Goal: Task Accomplishment & Management: Manage account settings

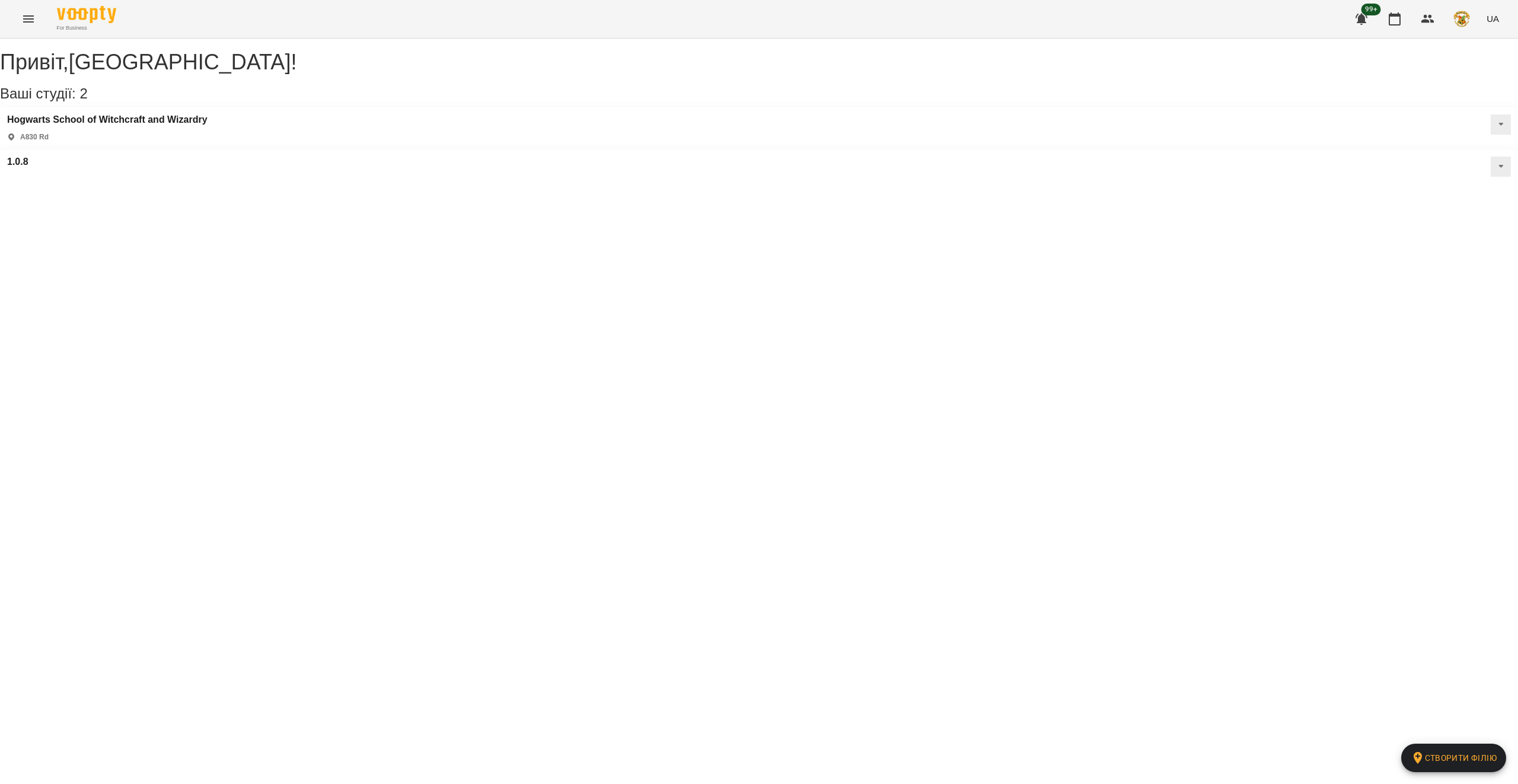
click at [32, 12] on icon "Menu" at bounding box center [28, 19] width 14 height 14
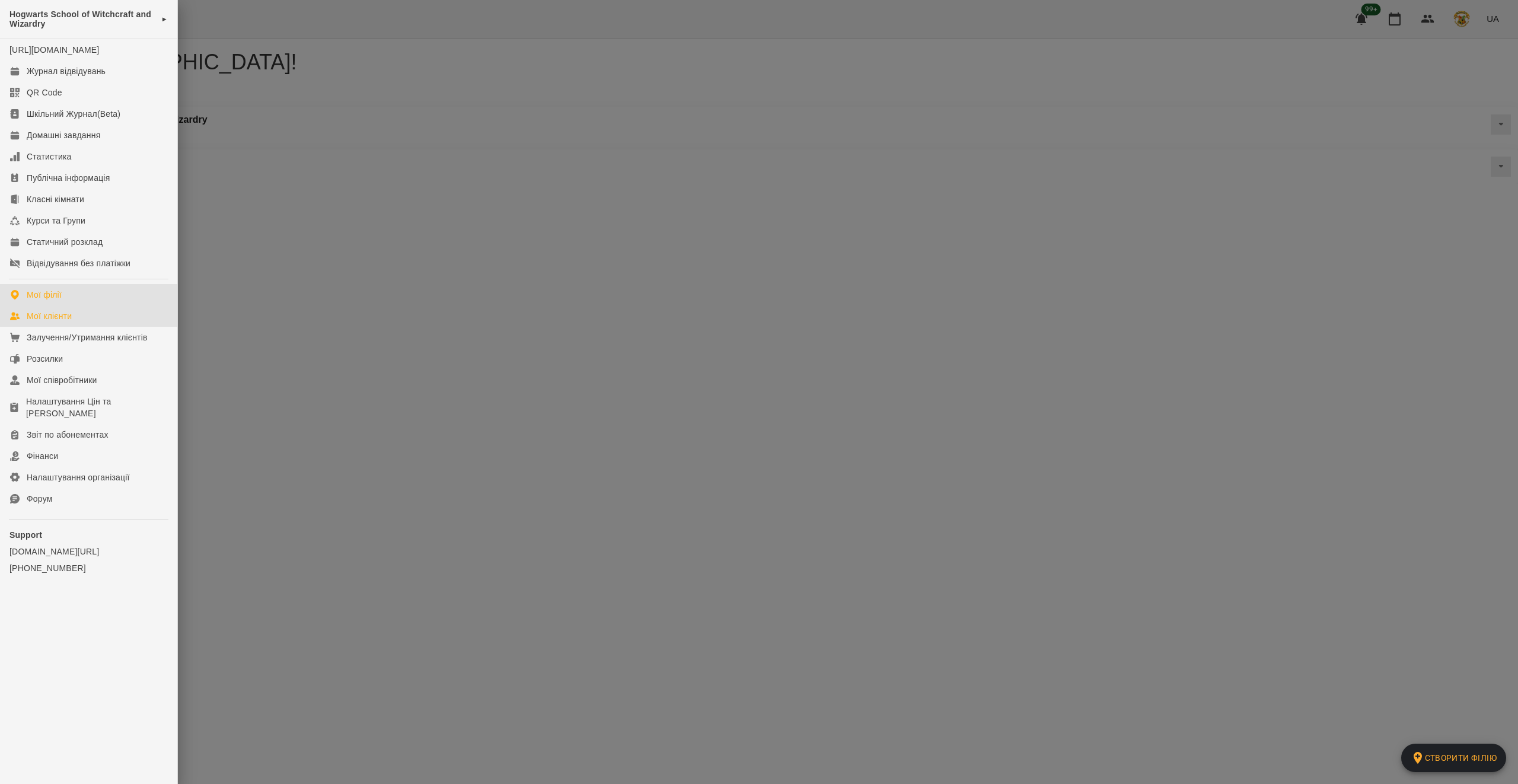
click at [60, 322] on div "Мої клієнти" at bounding box center [49, 316] width 45 height 12
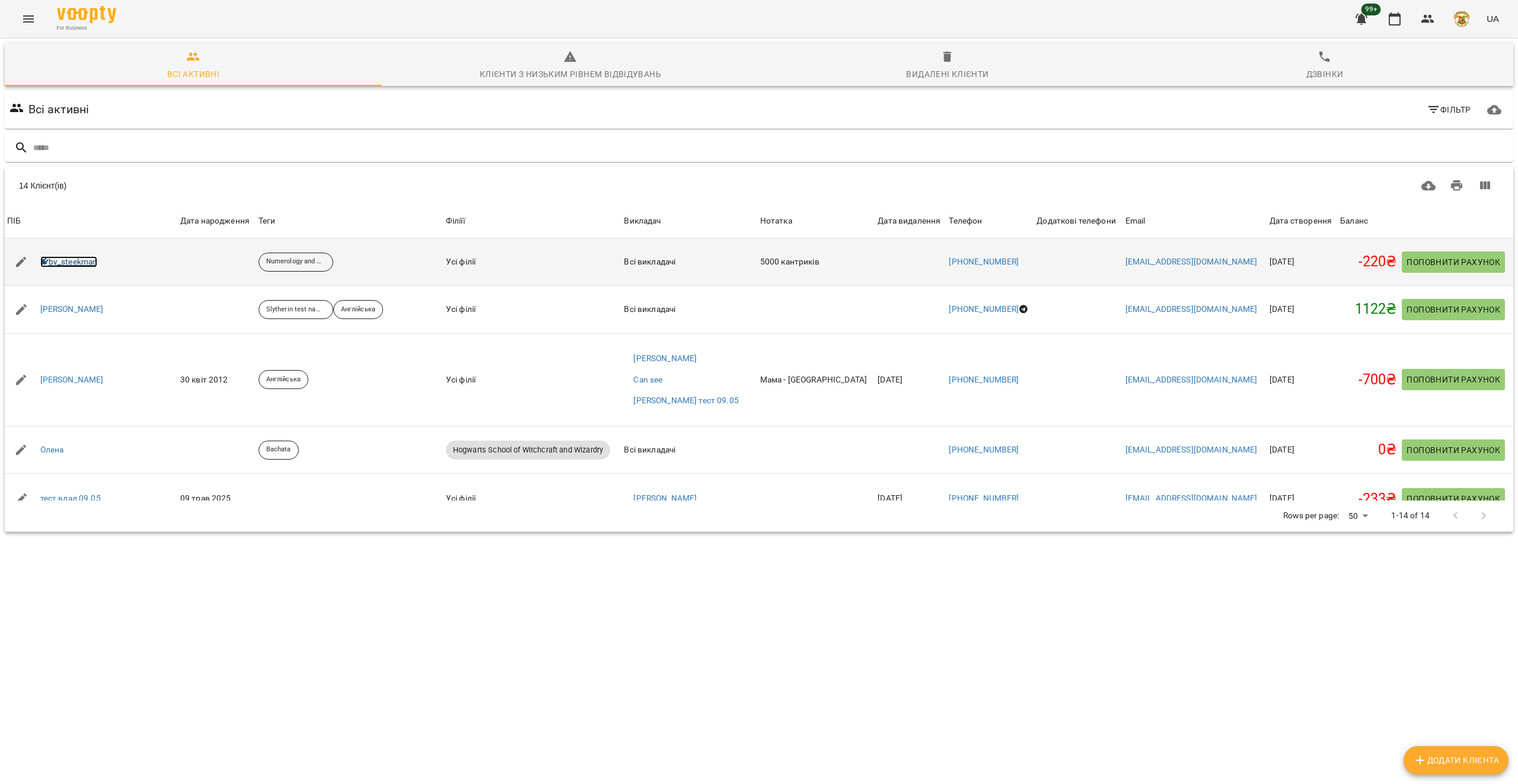
click at [78, 257] on link "by_steekman" at bounding box center [69, 262] width 58 height 12
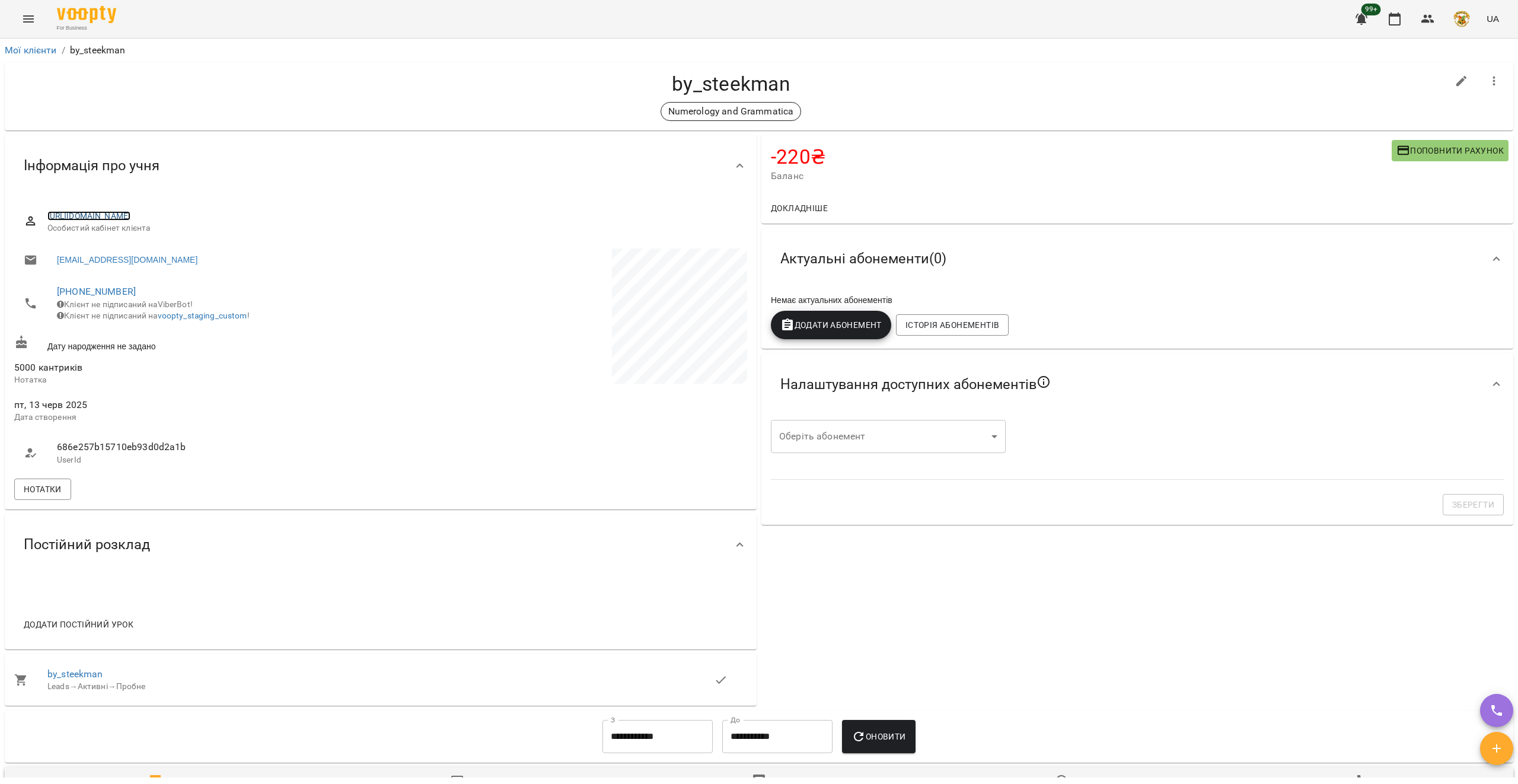
click at [131, 216] on link "[URL][DOMAIN_NAME]" at bounding box center [89, 216] width 84 height 10
click at [33, 16] on icon "Menu" at bounding box center [28, 19] width 10 height 7
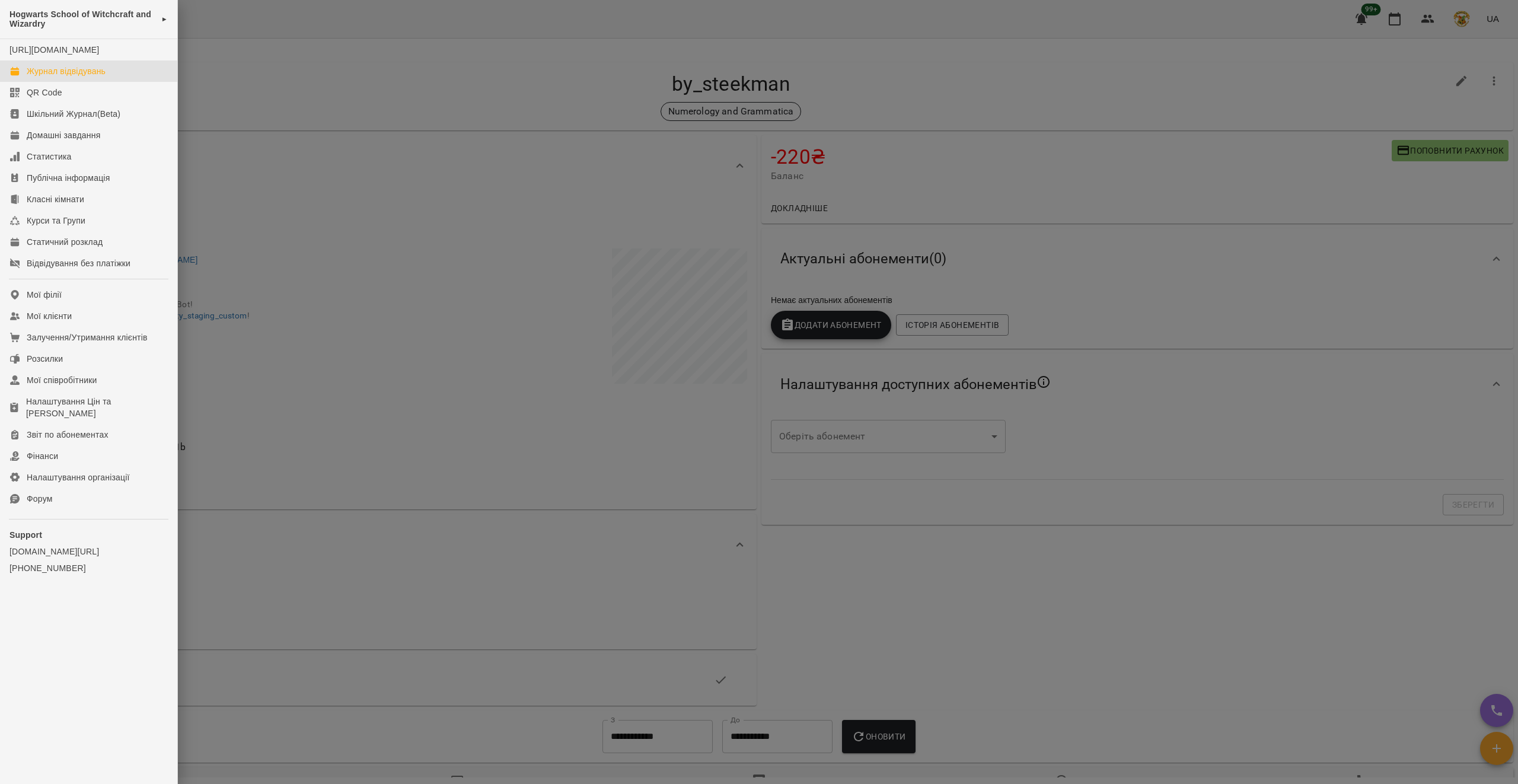
click at [80, 77] on div "Журнал відвідувань" at bounding box center [66, 71] width 79 height 12
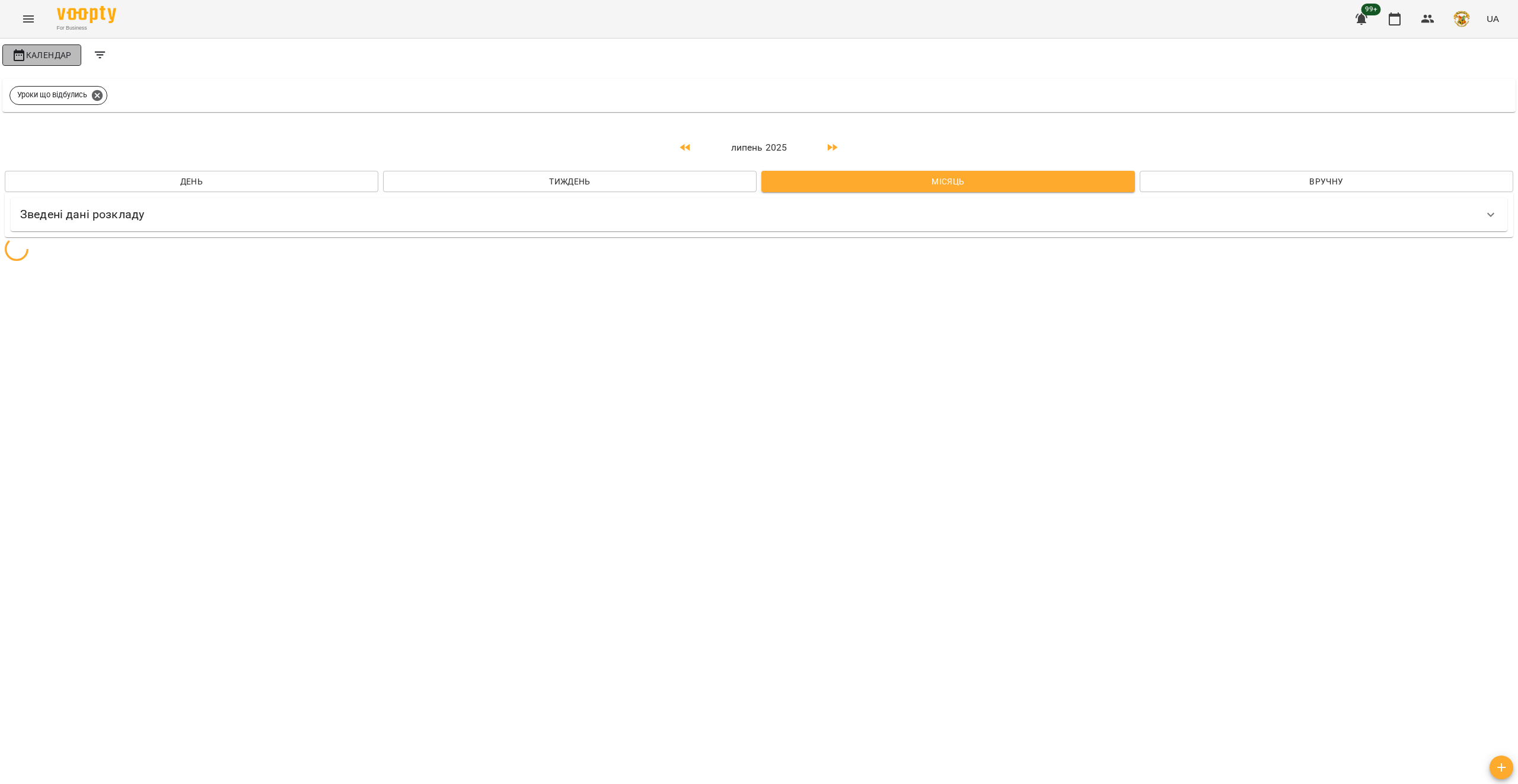
click at [41, 58] on span "Календар" at bounding box center [41, 55] width 60 height 14
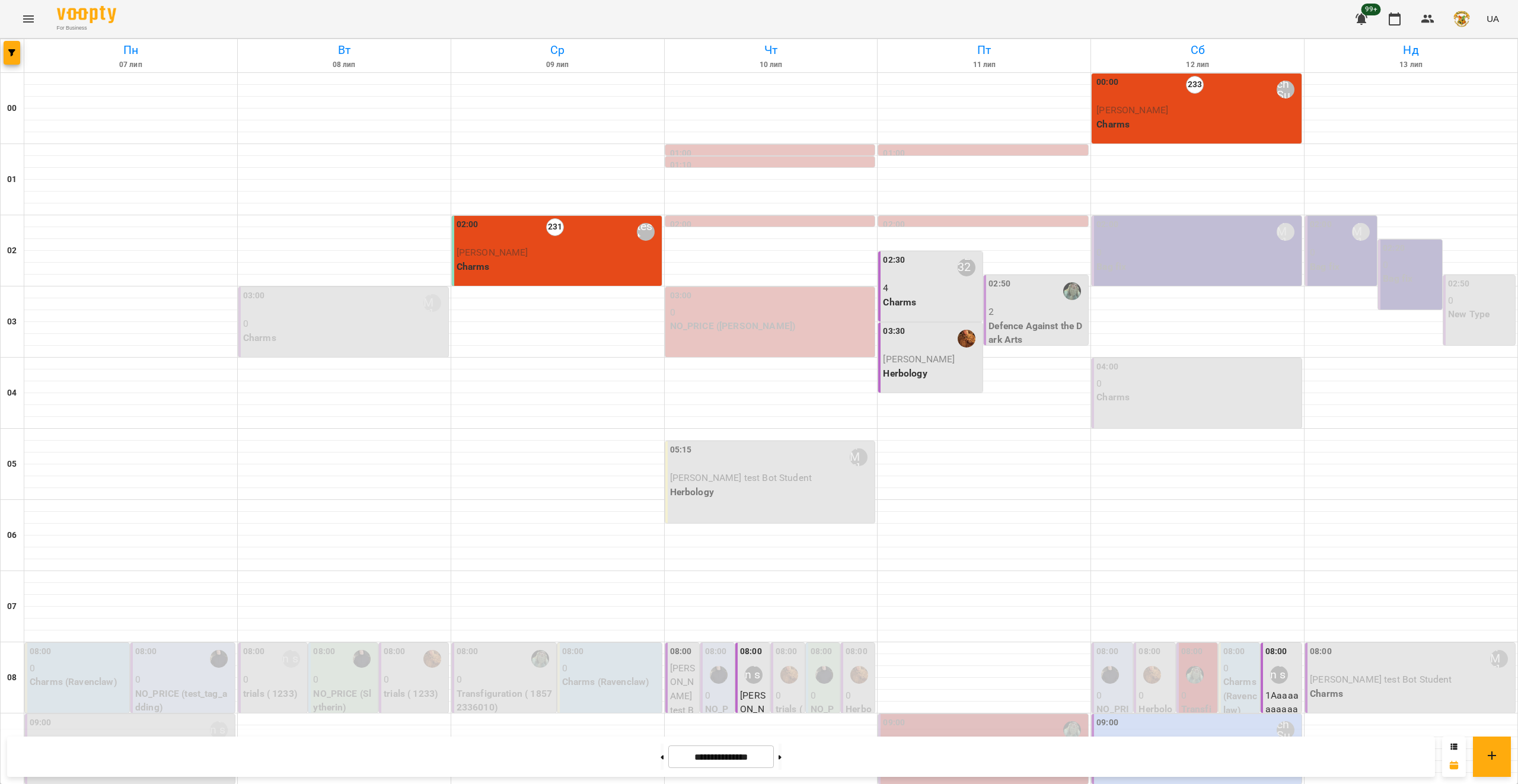
click at [529, 263] on p "Charms" at bounding box center [558, 267] width 203 height 14
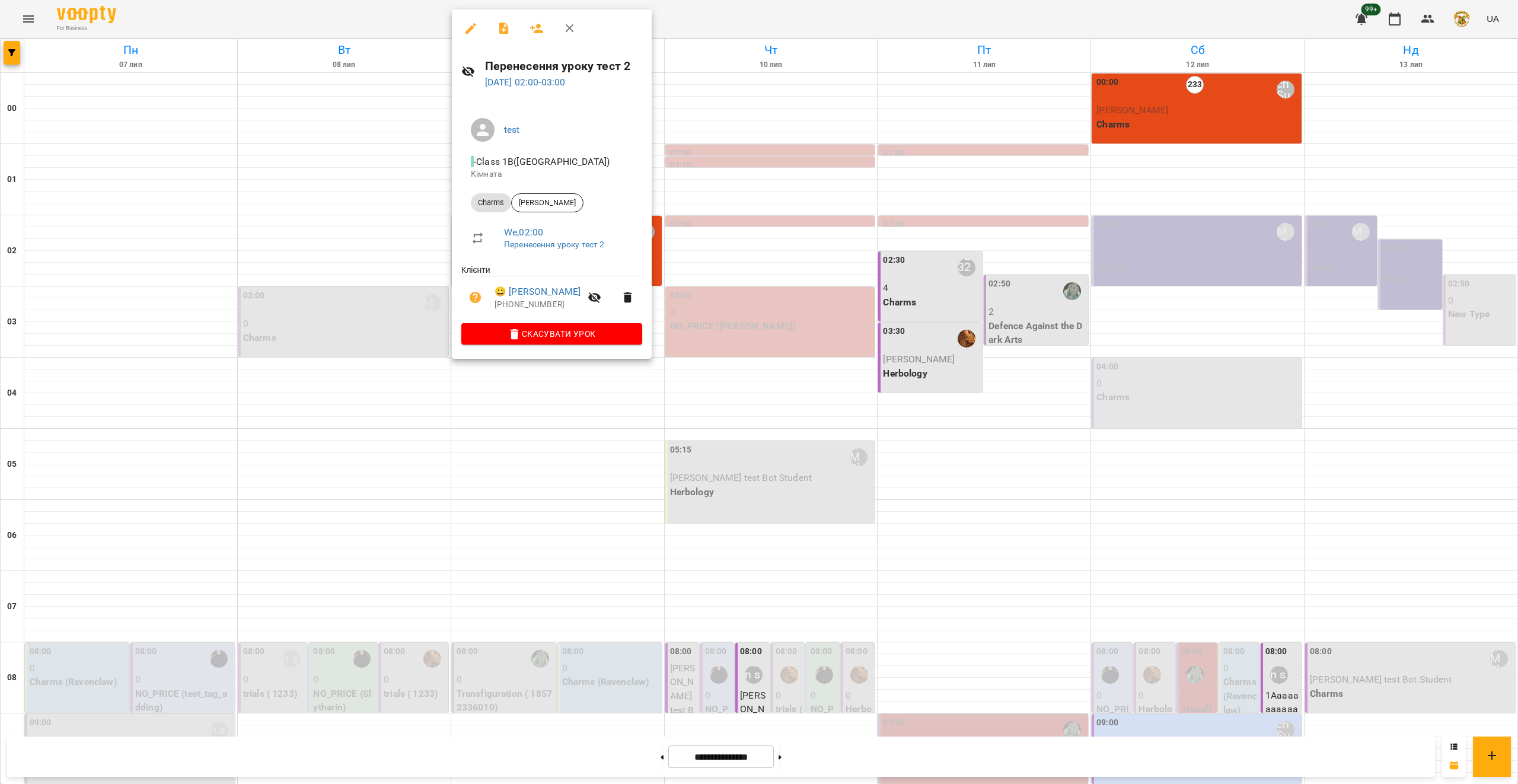
click at [472, 27] on icon "button" at bounding box center [471, 28] width 10 height 10
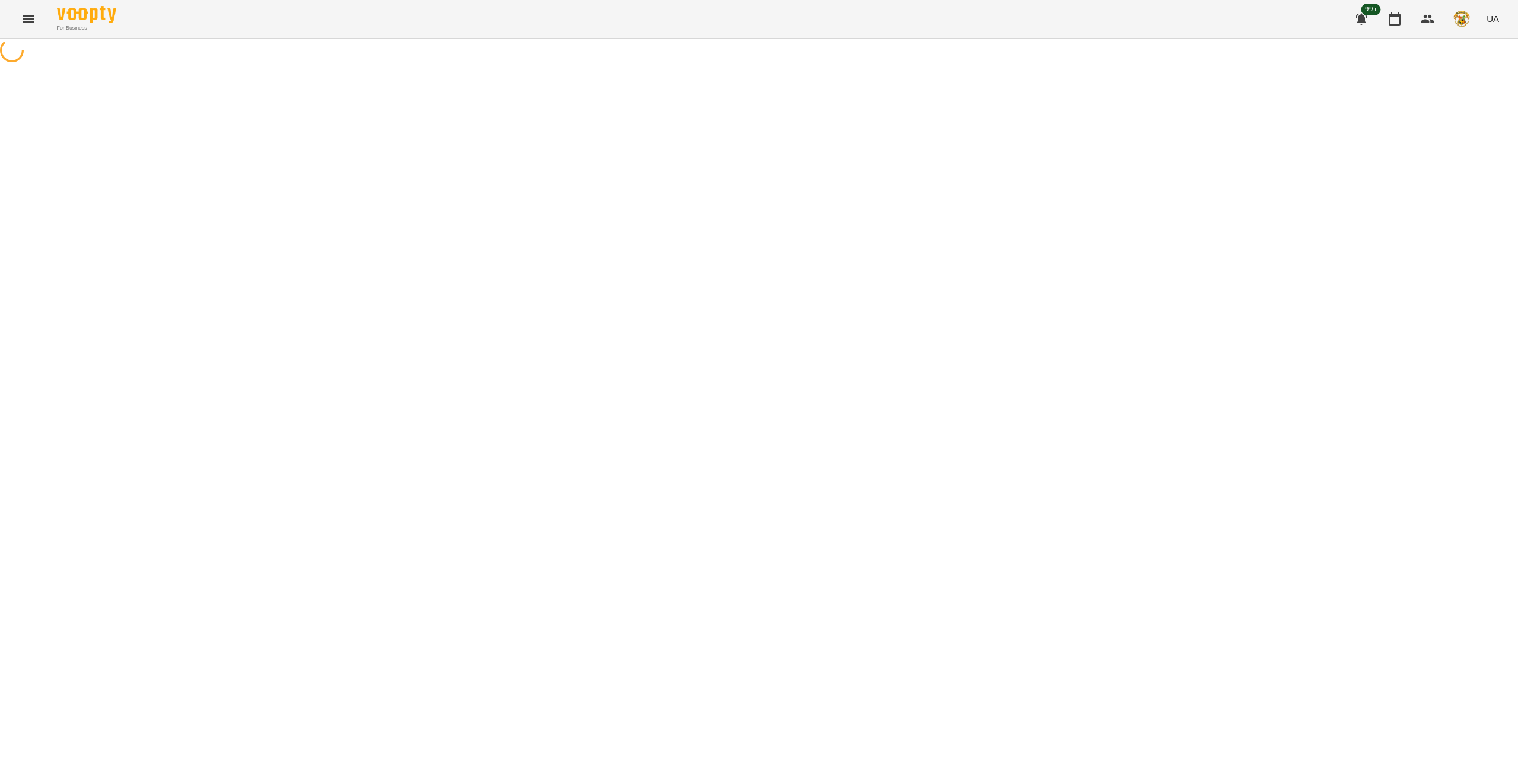
select select "******"
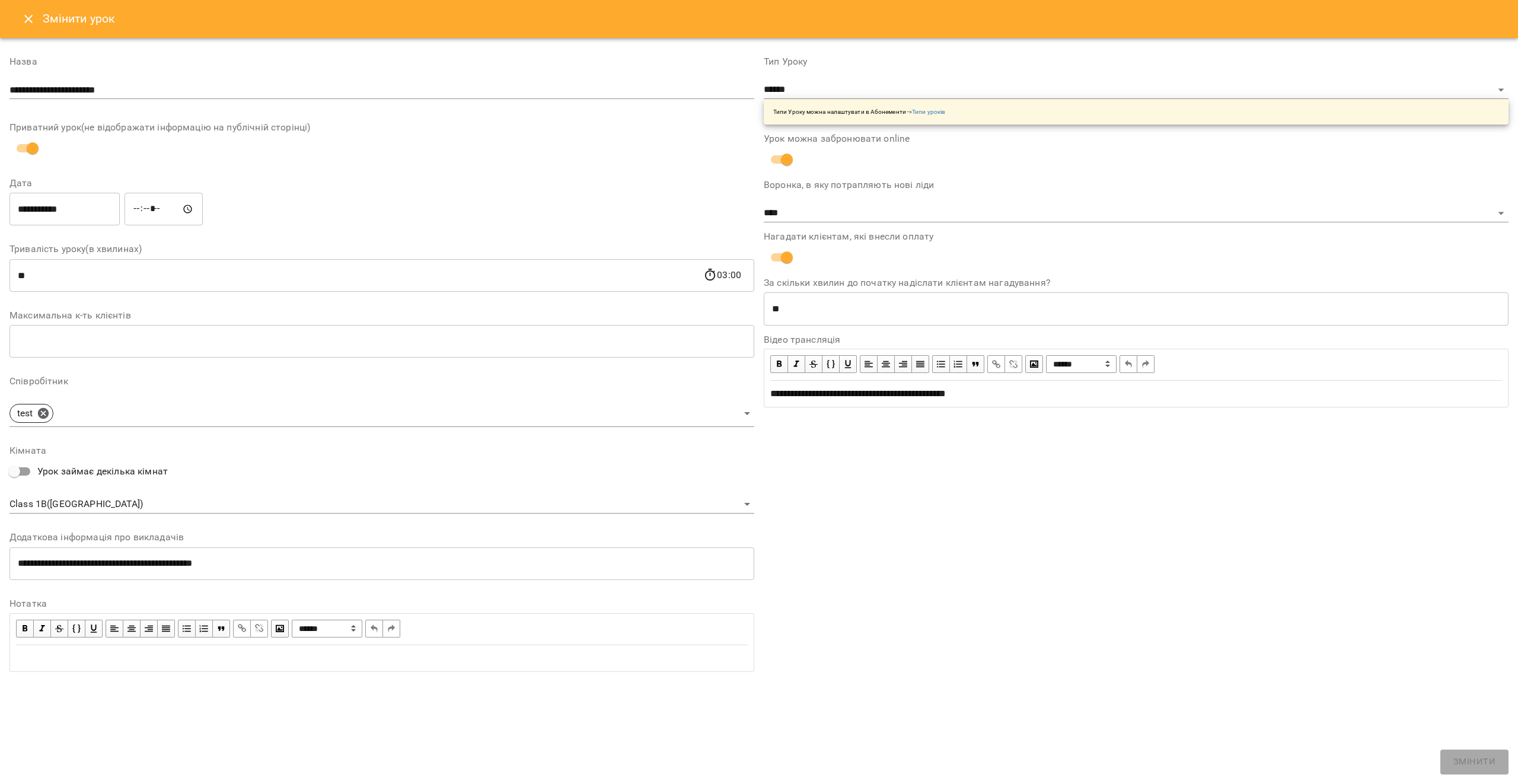
click at [214, 91] on input "**********" at bounding box center [382, 90] width 745 height 19
click at [27, 15] on icon "Close" at bounding box center [28, 19] width 14 height 14
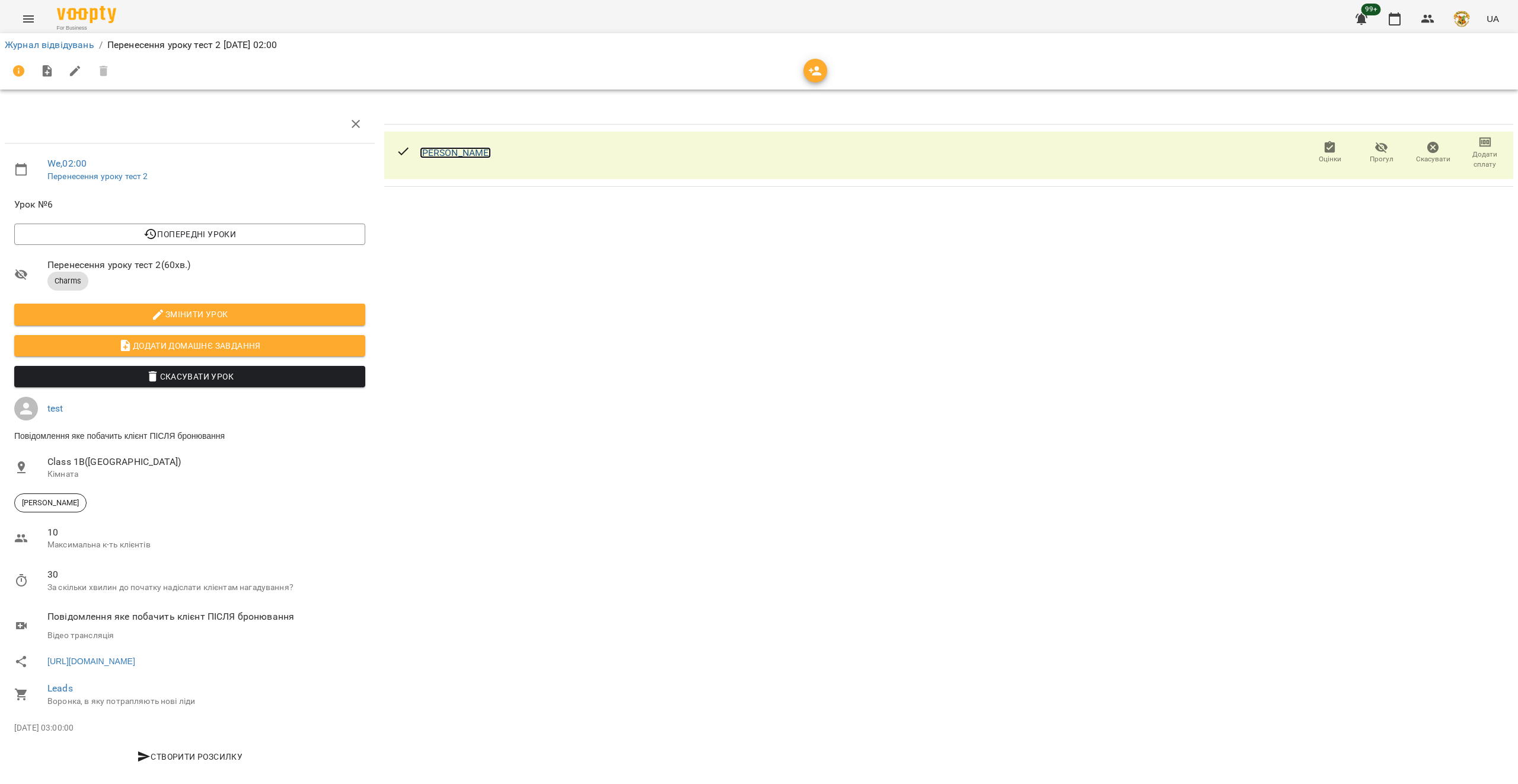
click at [456, 151] on link "[PERSON_NAME]" at bounding box center [455, 152] width 72 height 11
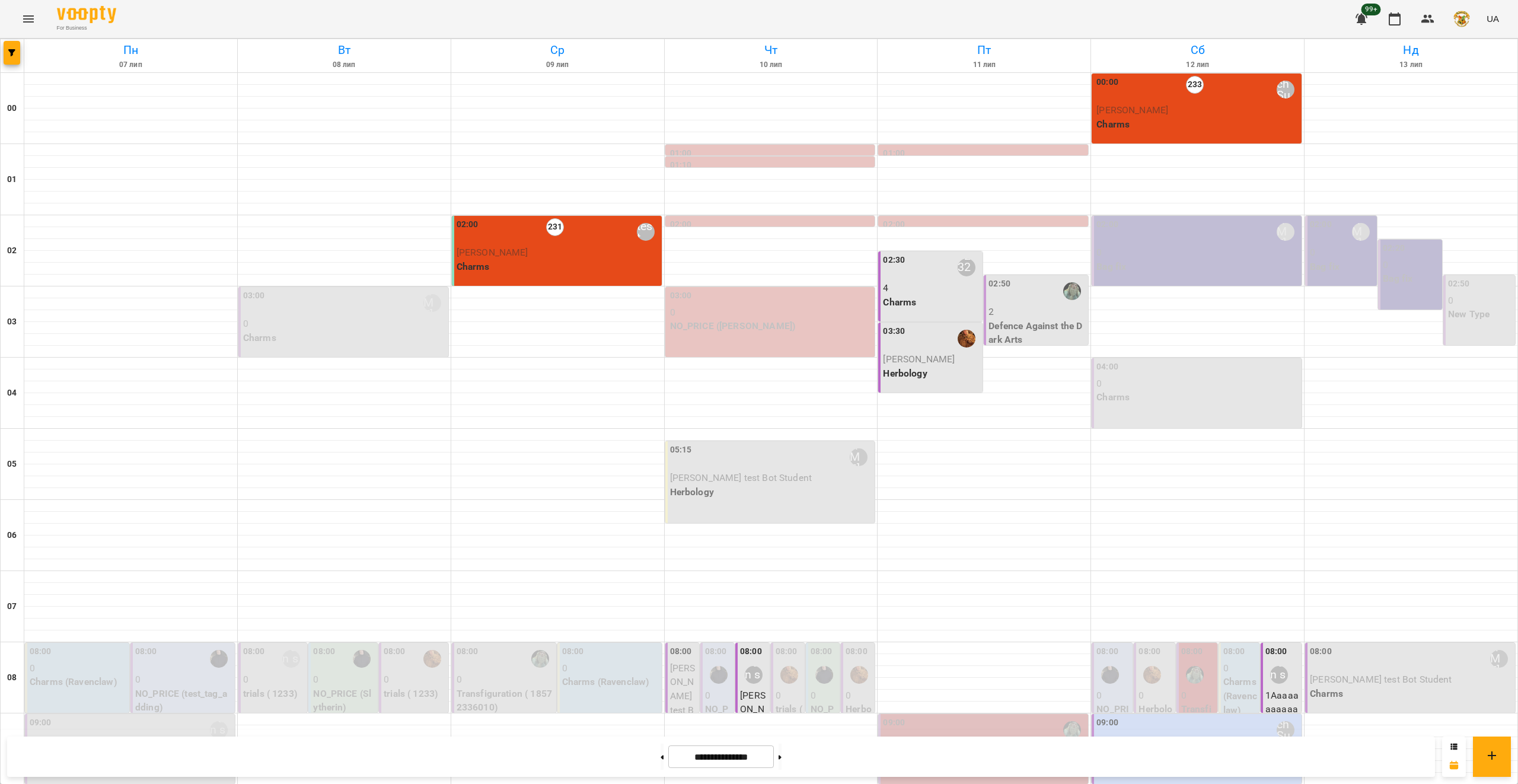
click at [589, 260] on p "Charms" at bounding box center [558, 267] width 203 height 14
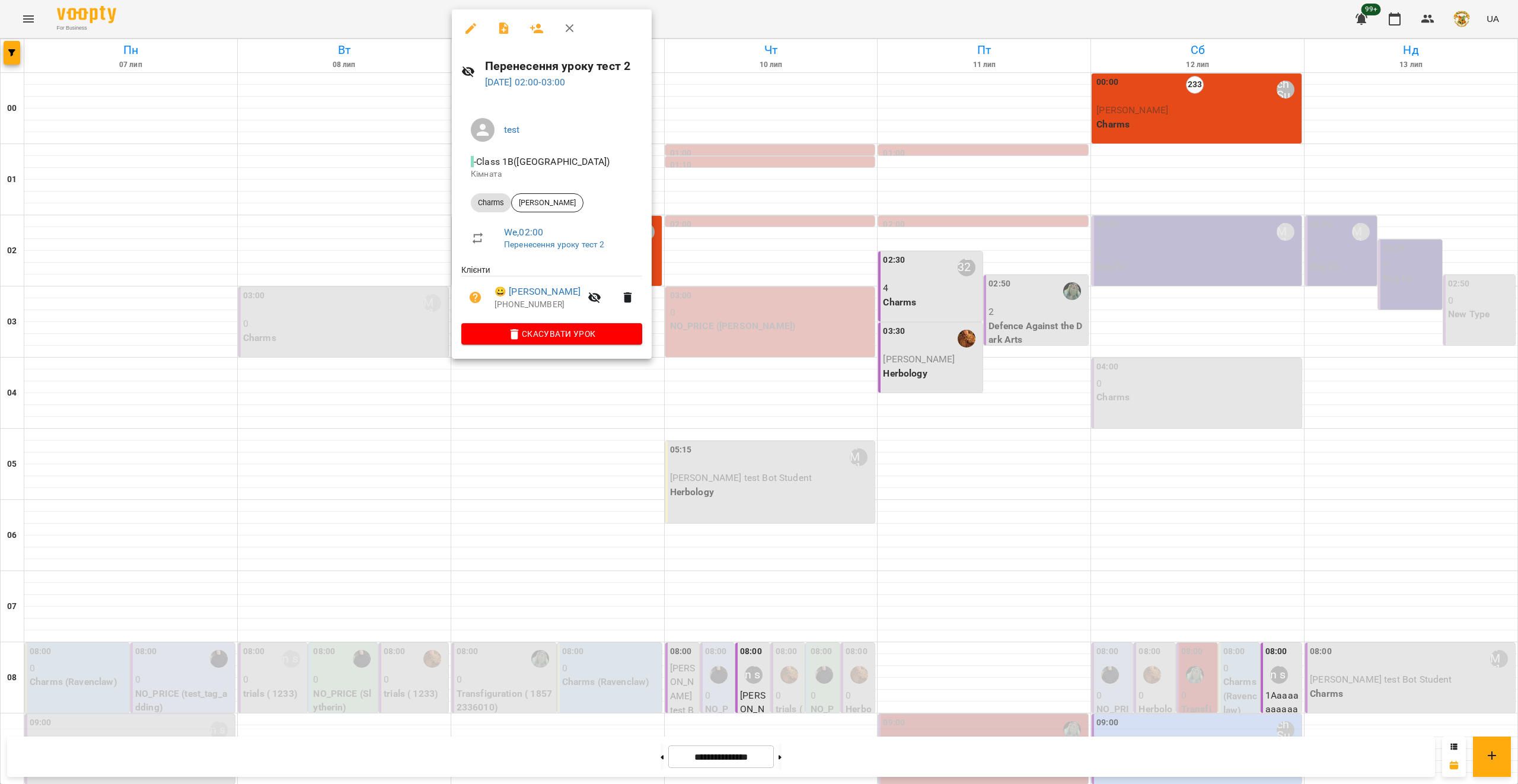
drag, startPoint x: 486, startPoint y: 63, endPoint x: 657, endPoint y: 55, distance: 171.2
click at [657, 55] on div "Перенесення уроку тест 2 [DATE] 02:00 - 03:00 test - Class 1B([GEOGRAPHIC_DATA]…" at bounding box center [759, 392] width 1518 height 784
click at [476, 32] on icon "button" at bounding box center [471, 28] width 14 height 14
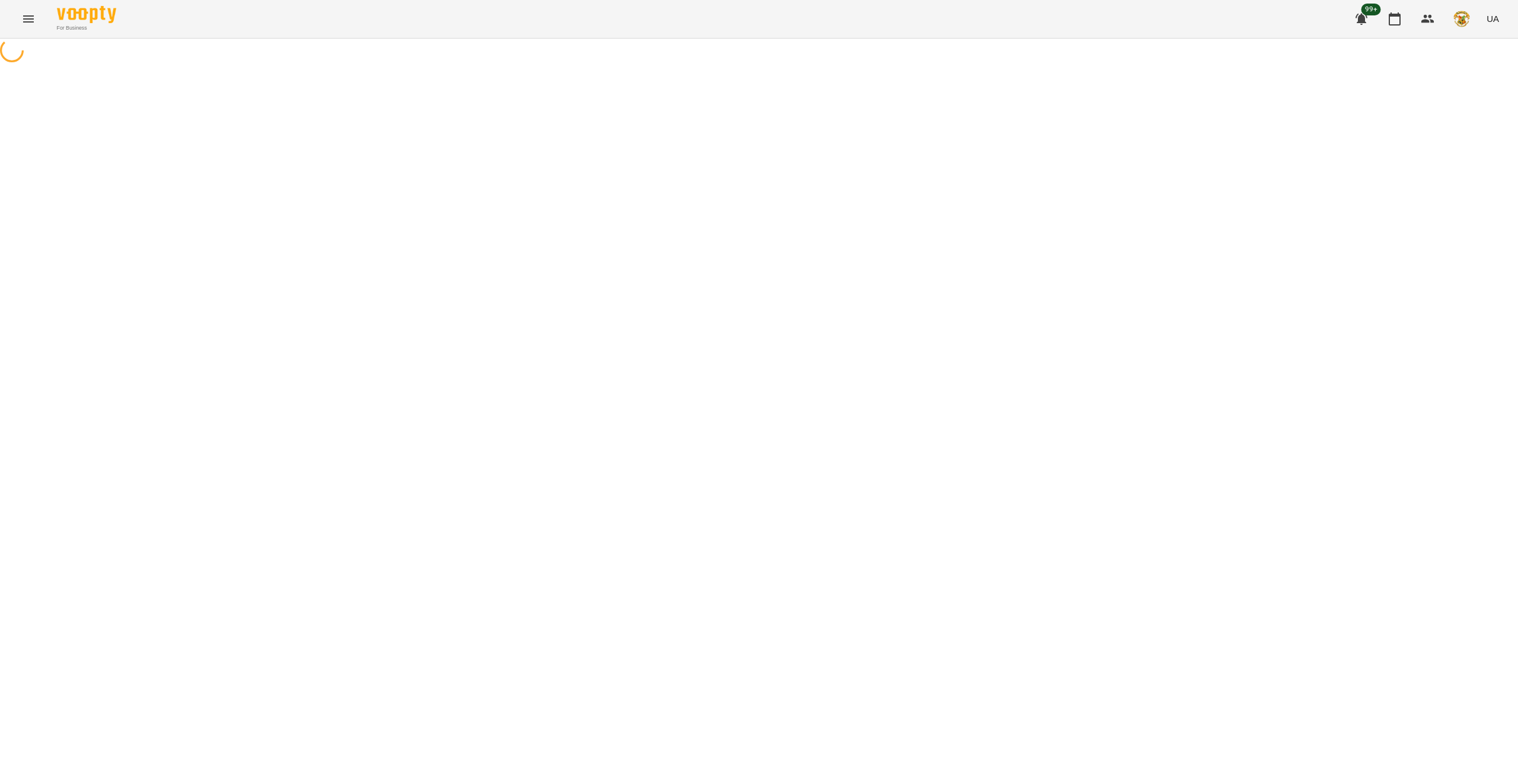
select select "******"
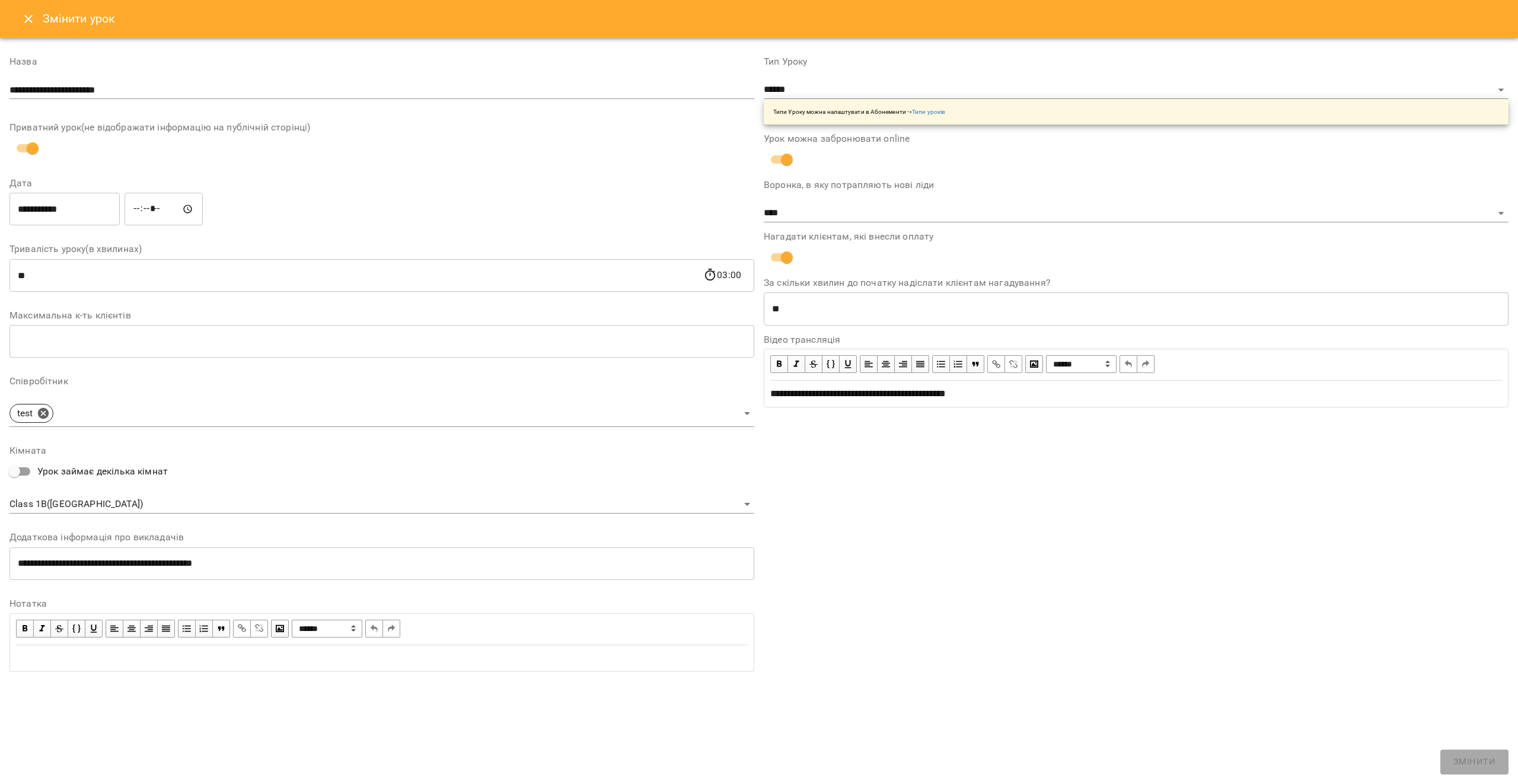
click at [32, 16] on icon "Close" at bounding box center [28, 19] width 8 height 8
